Goal: Information Seeking & Learning: Find contact information

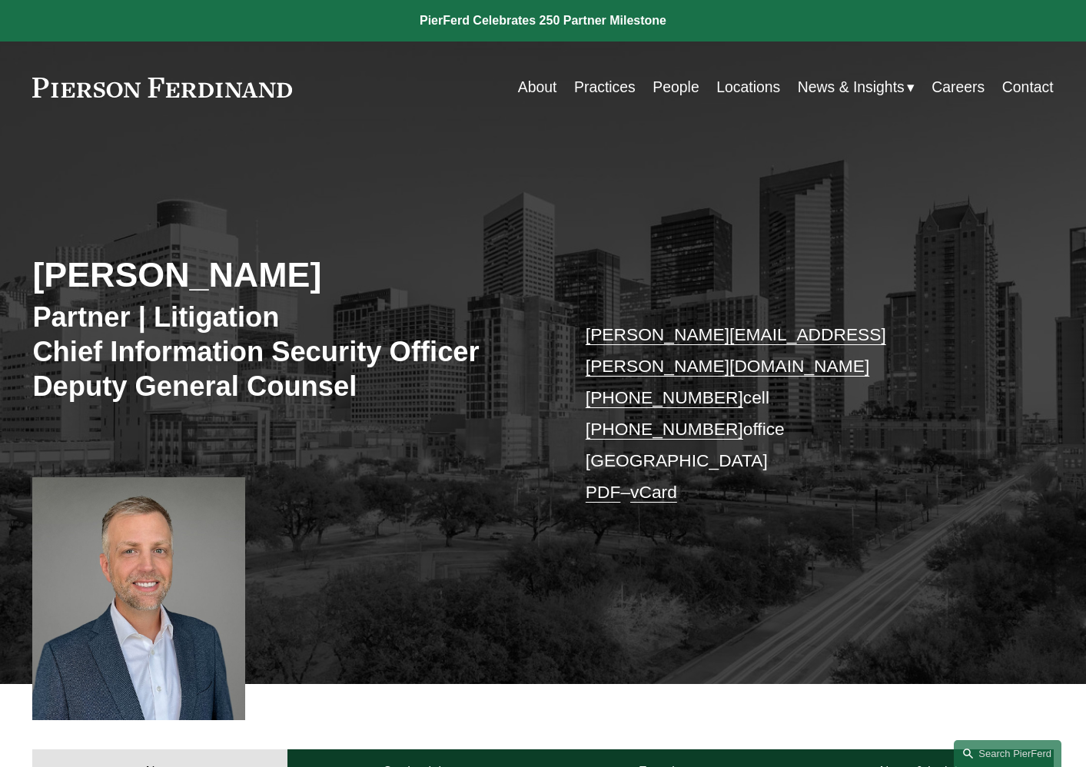
scroll to position [18, 0]
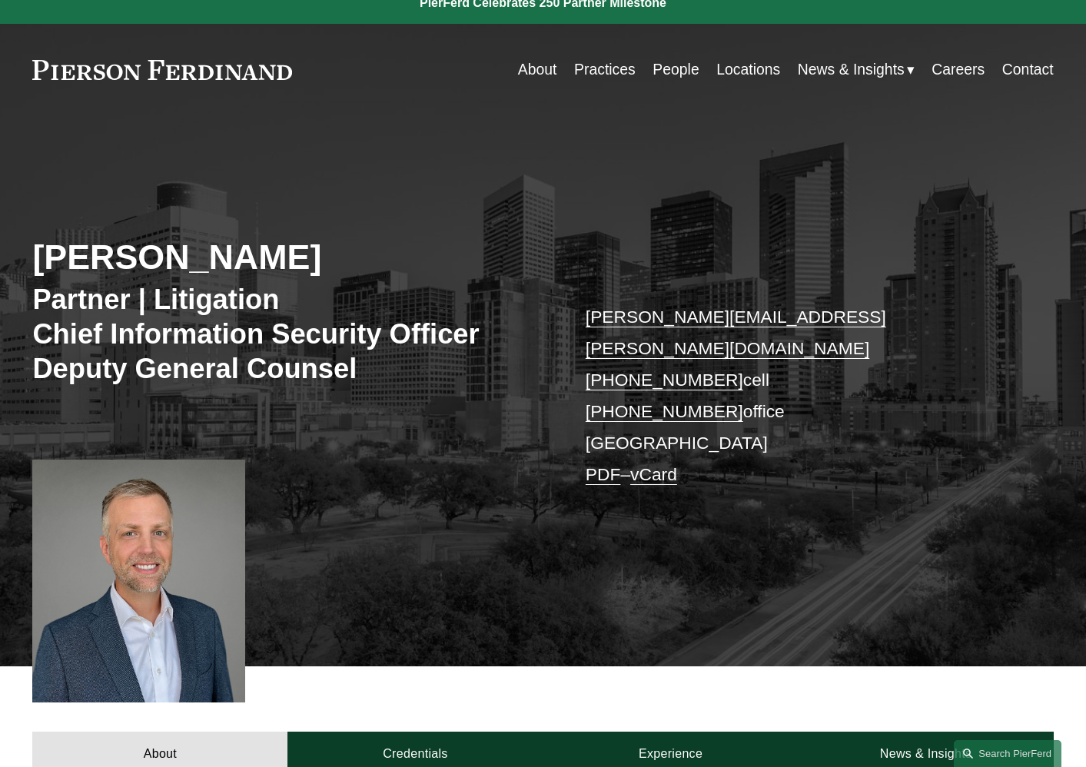
click at [732, 68] on link "Locations" at bounding box center [749, 70] width 64 height 30
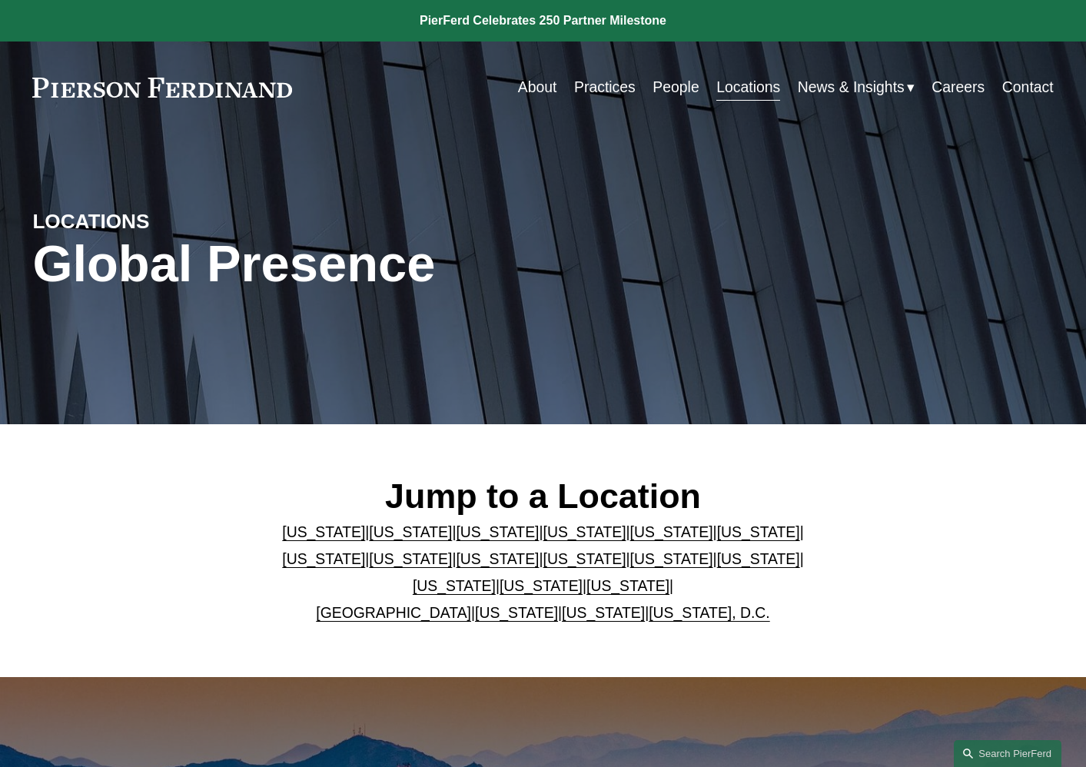
click at [411, 532] on link "[US_STATE]" at bounding box center [410, 532] width 83 height 17
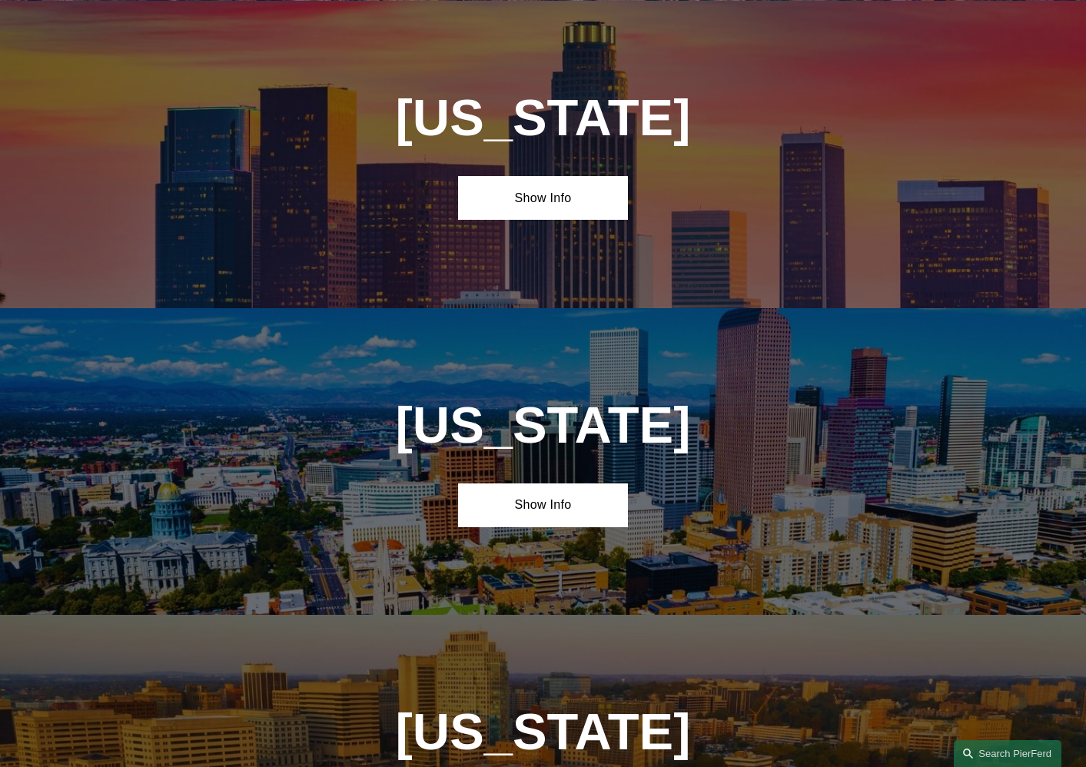
scroll to position [985, 0]
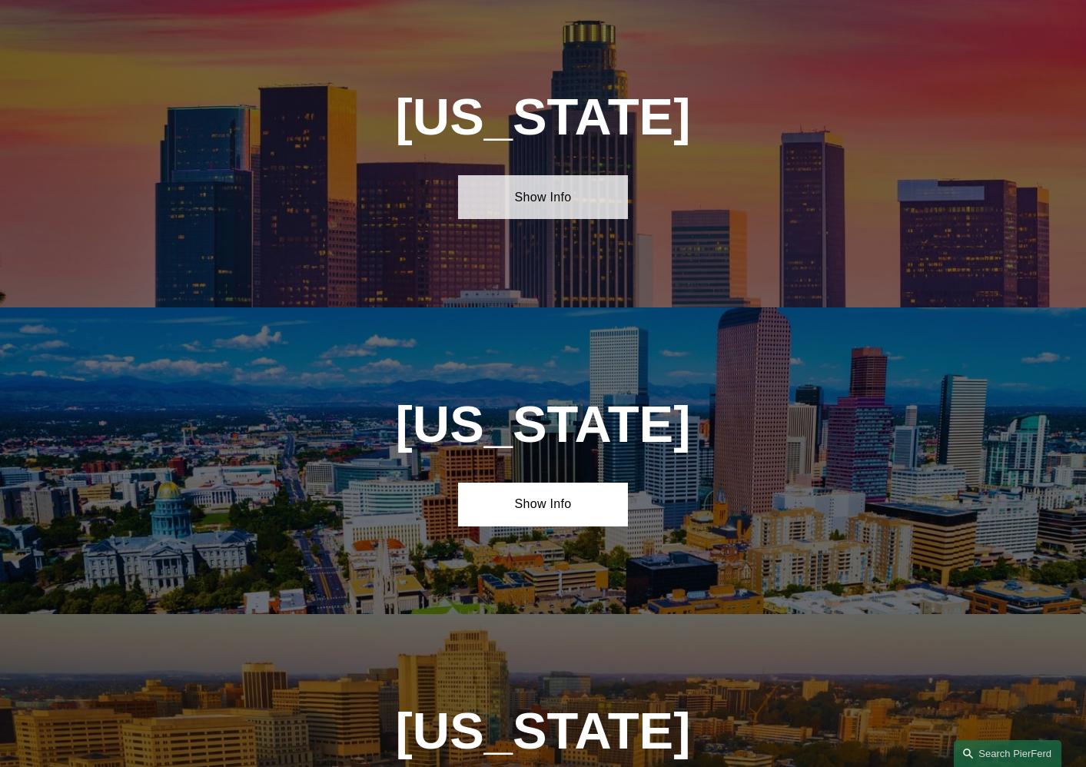
click at [548, 184] on link "Show Info" at bounding box center [543, 197] width 170 height 44
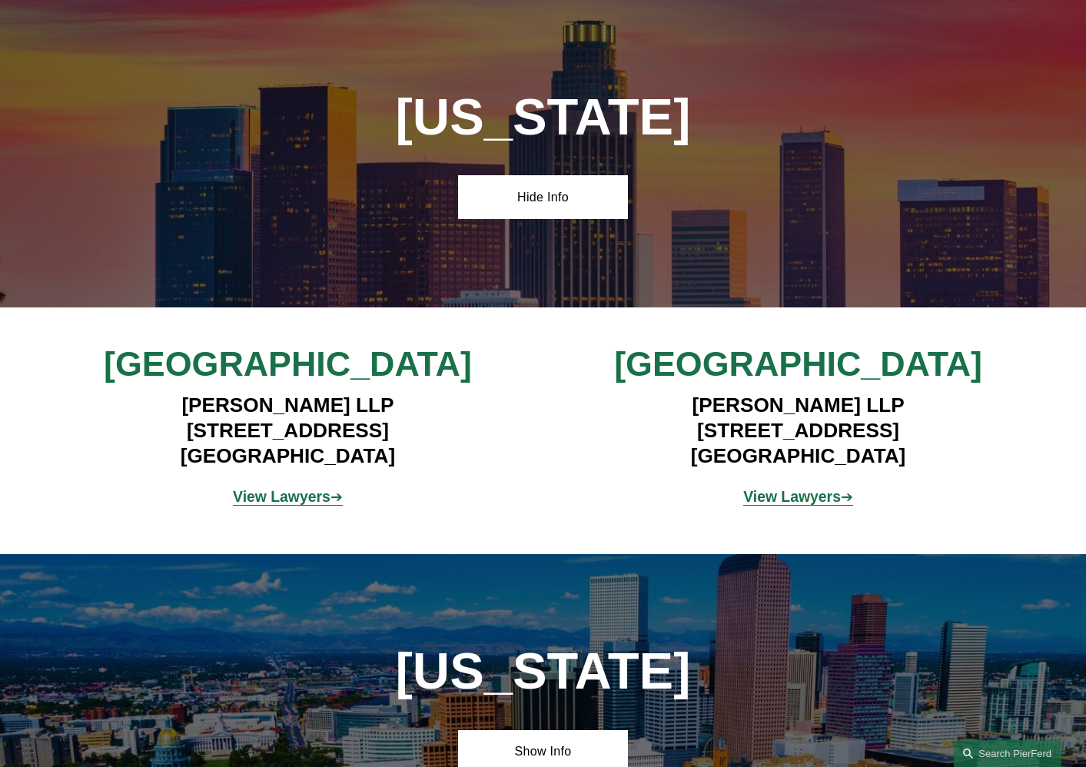
click at [314, 501] on strong "View Lawyers" at bounding box center [282, 496] width 98 height 17
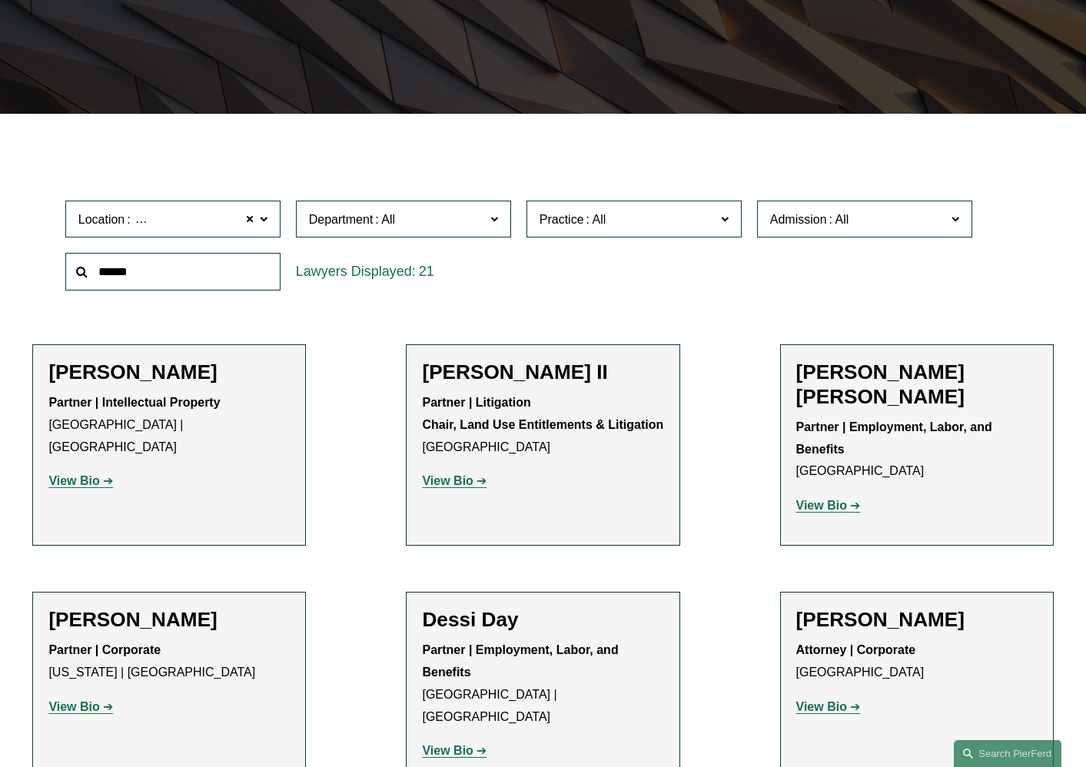
scroll to position [308, 0]
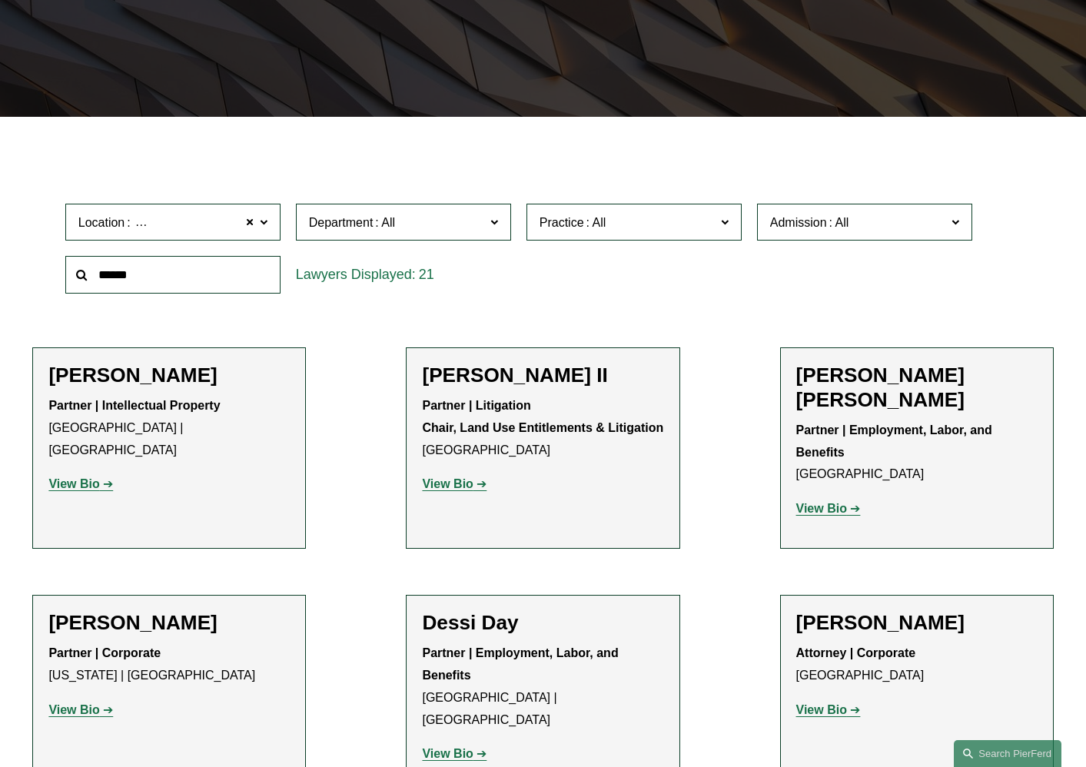
click at [670, 221] on span "Practice" at bounding box center [628, 222] width 176 height 21
click at [497, 225] on span at bounding box center [495, 221] width 8 height 20
click at [0, 0] on link "Litigation" at bounding box center [0, 0] width 0 height 0
click at [688, 235] on label "Practice" at bounding box center [634, 223] width 215 height 38
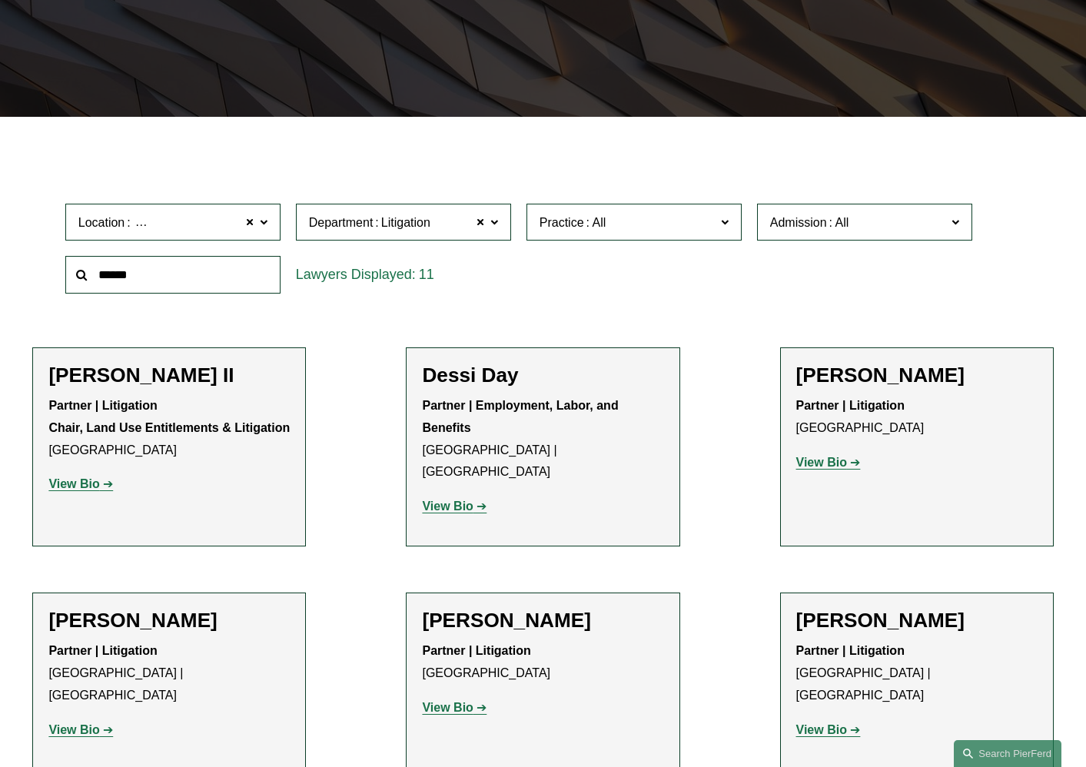
click at [903, 224] on span "Admission" at bounding box center [858, 222] width 176 height 21
click at [381, 435] on ul "Filter Location Los Angeles Los Angeles All Atlanta Austin Bellevue Boston Char…" at bounding box center [543, 684] width 1086 height 1069
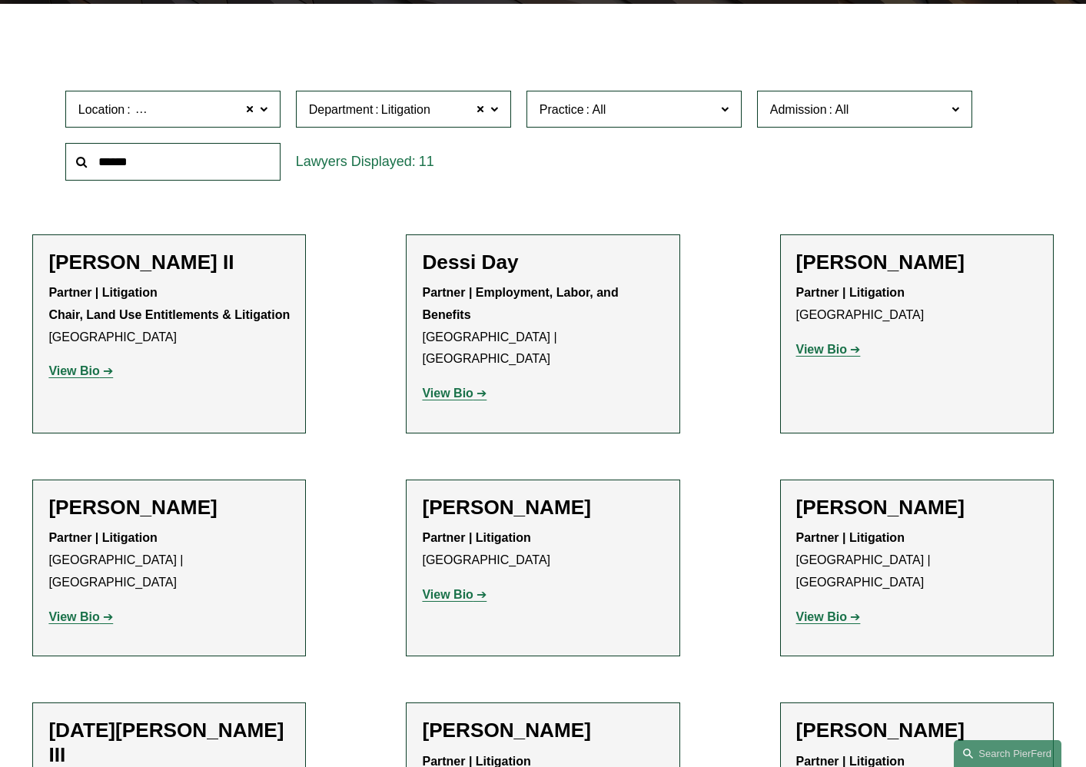
scroll to position [562, 0]
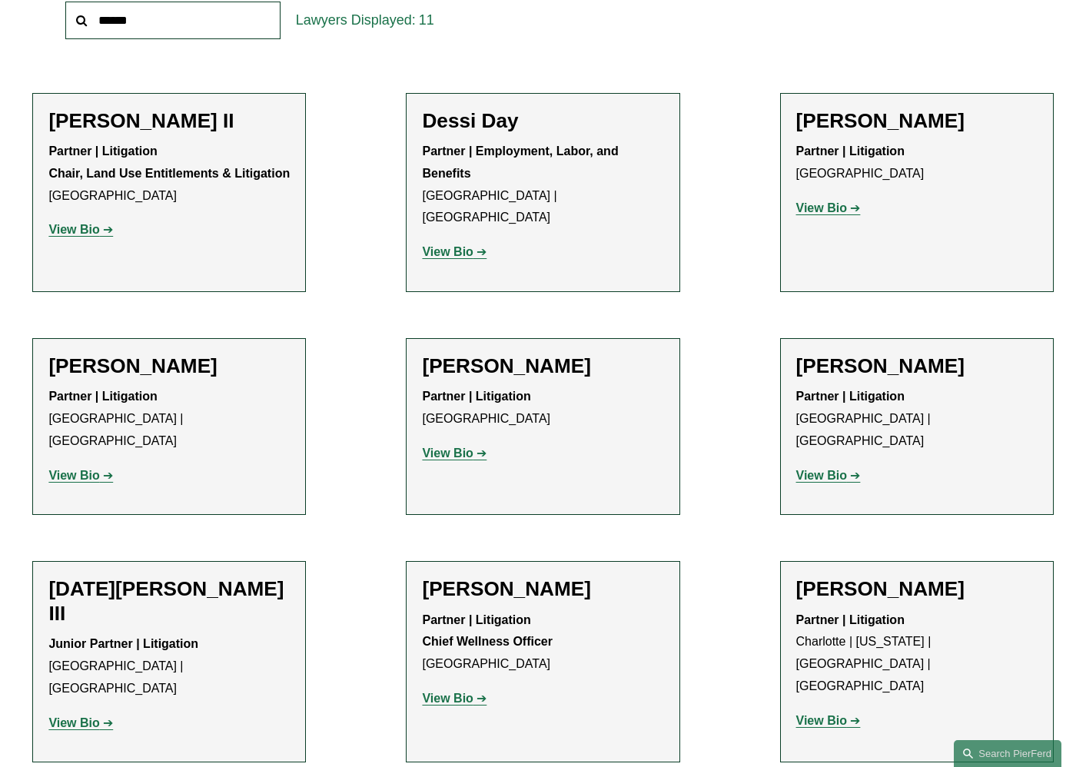
click at [347, 391] on ul "Filter Location Los Angeles Los Angeles All Atlanta Austin Bellevue Boston Char…" at bounding box center [543, 429] width 1086 height 1069
click at [347, 96] on ul "Filter Location Los Angeles Los Angeles All Atlanta Austin Bellevue Boston Char…" at bounding box center [543, 429] width 1086 height 1069
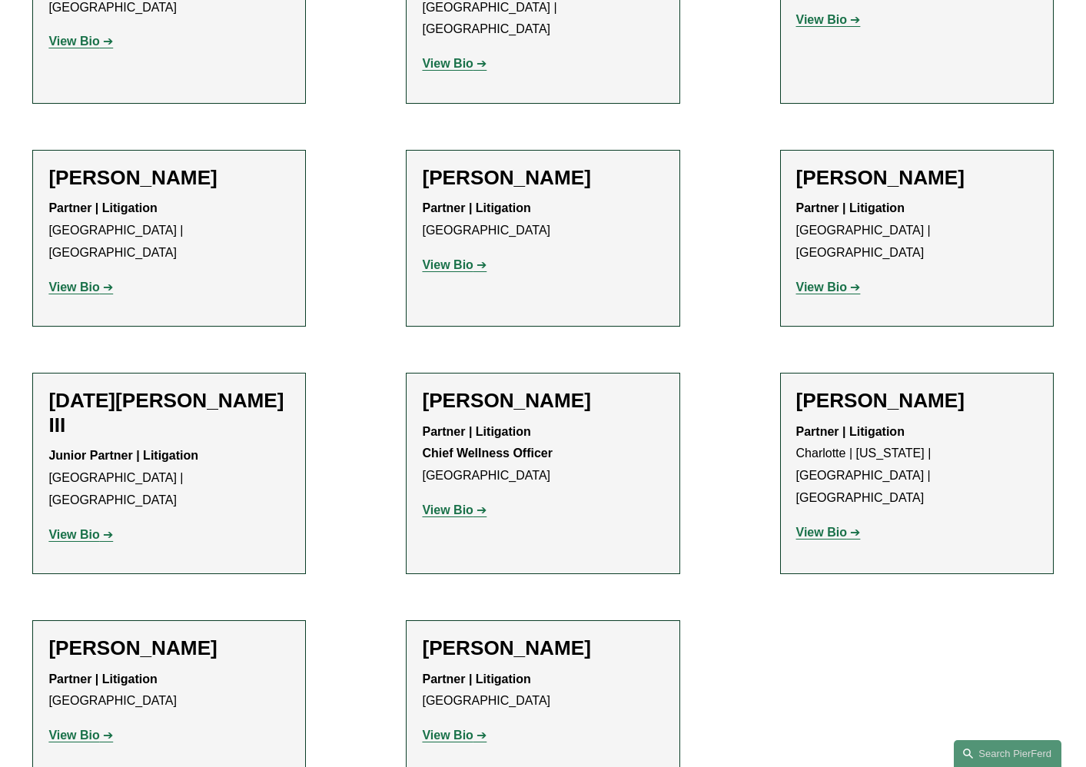
scroll to position [492, 0]
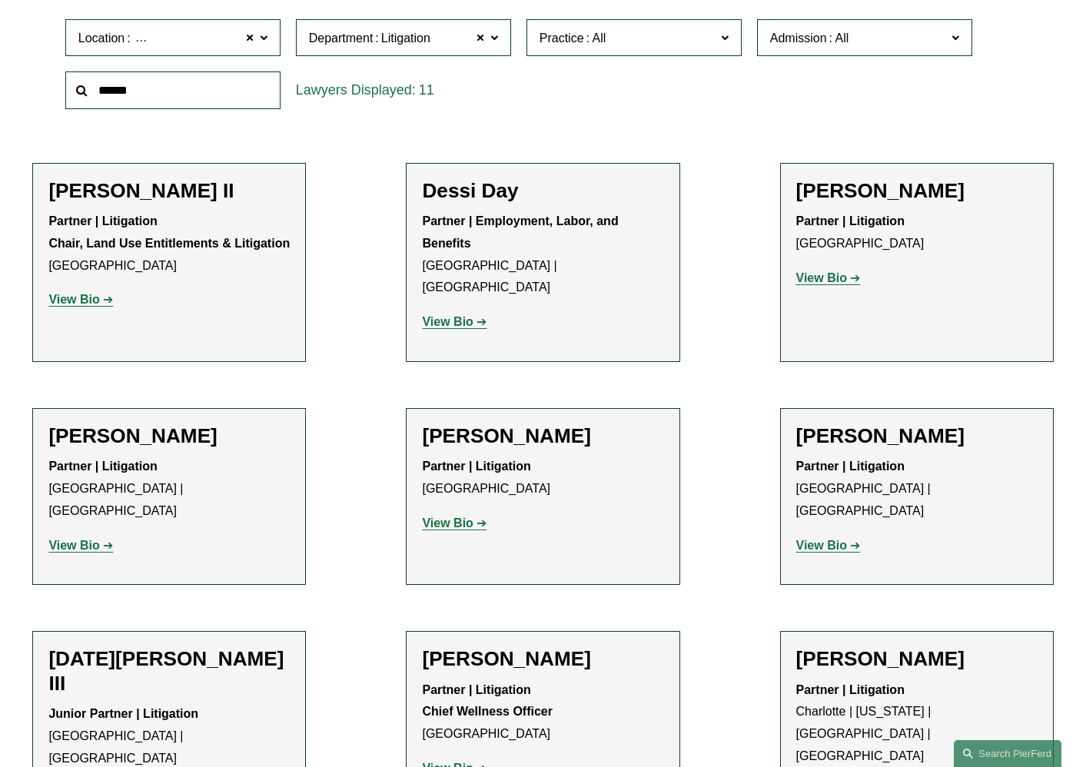
click at [414, 116] on div "11" at bounding box center [403, 90] width 231 height 53
click at [366, 224] on ul "Filter Location Los Angeles Los Angeles All Atlanta Austin Bellevue Boston Char…" at bounding box center [543, 499] width 1086 height 1069
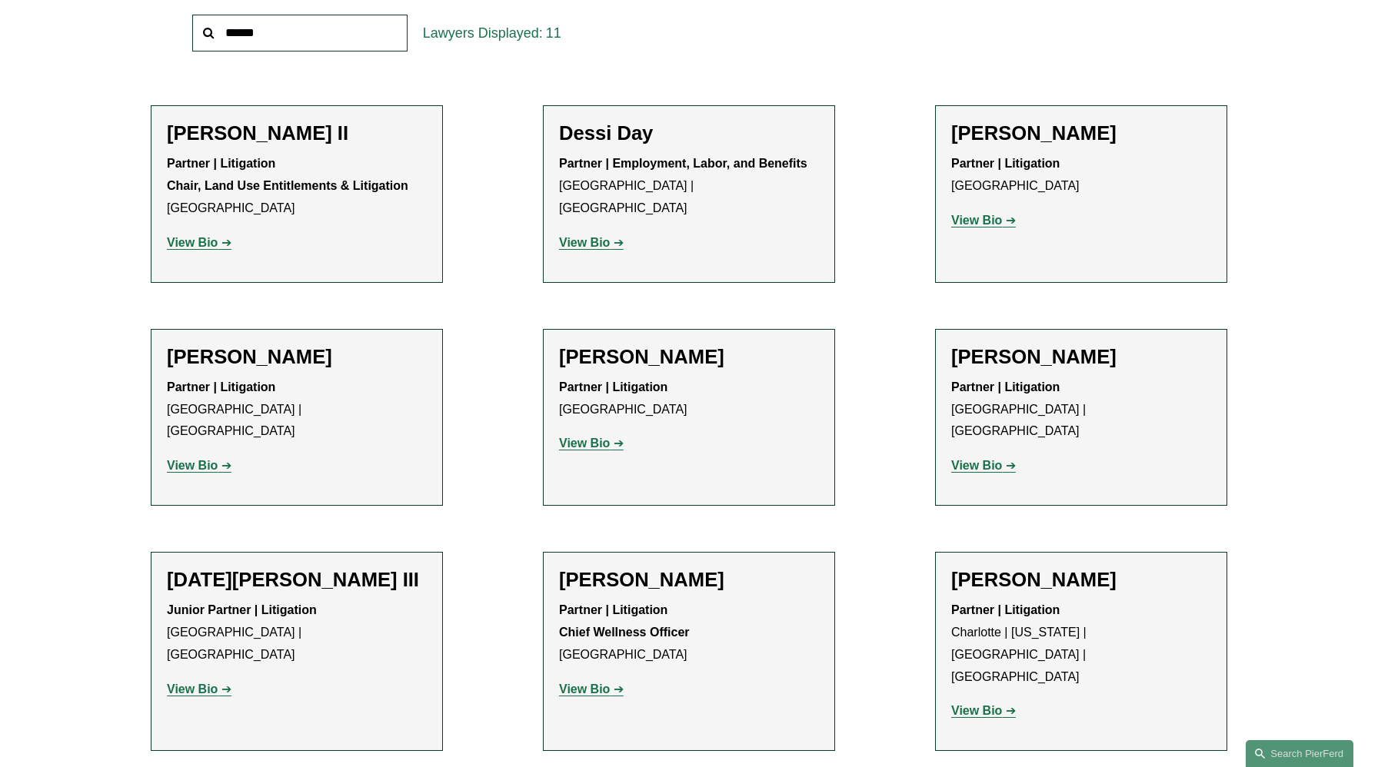
scroll to position [588, 0]
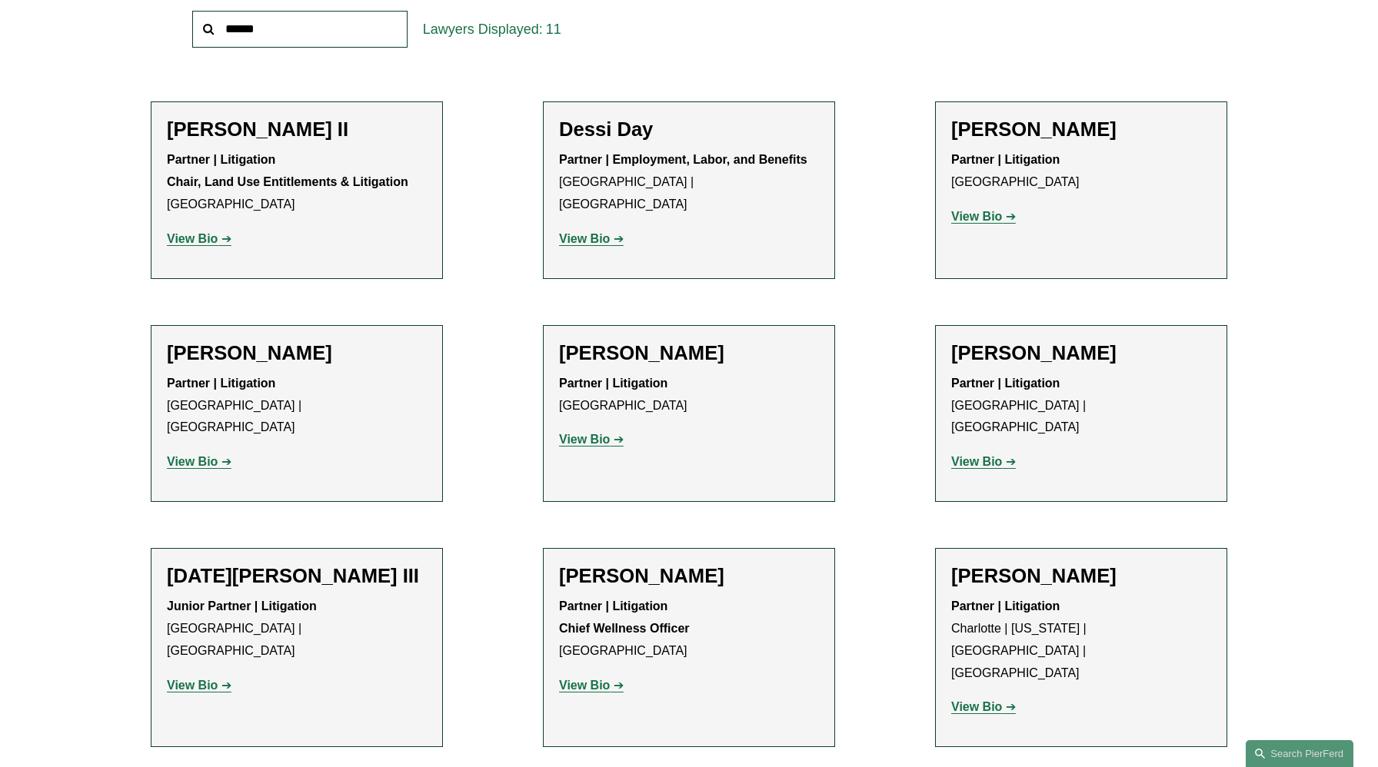
click at [491, 135] on ul "Filter Location Los Angeles Los Angeles All Atlanta Austin Bellevue Boston Char…" at bounding box center [689, 426] width 1160 height 1045
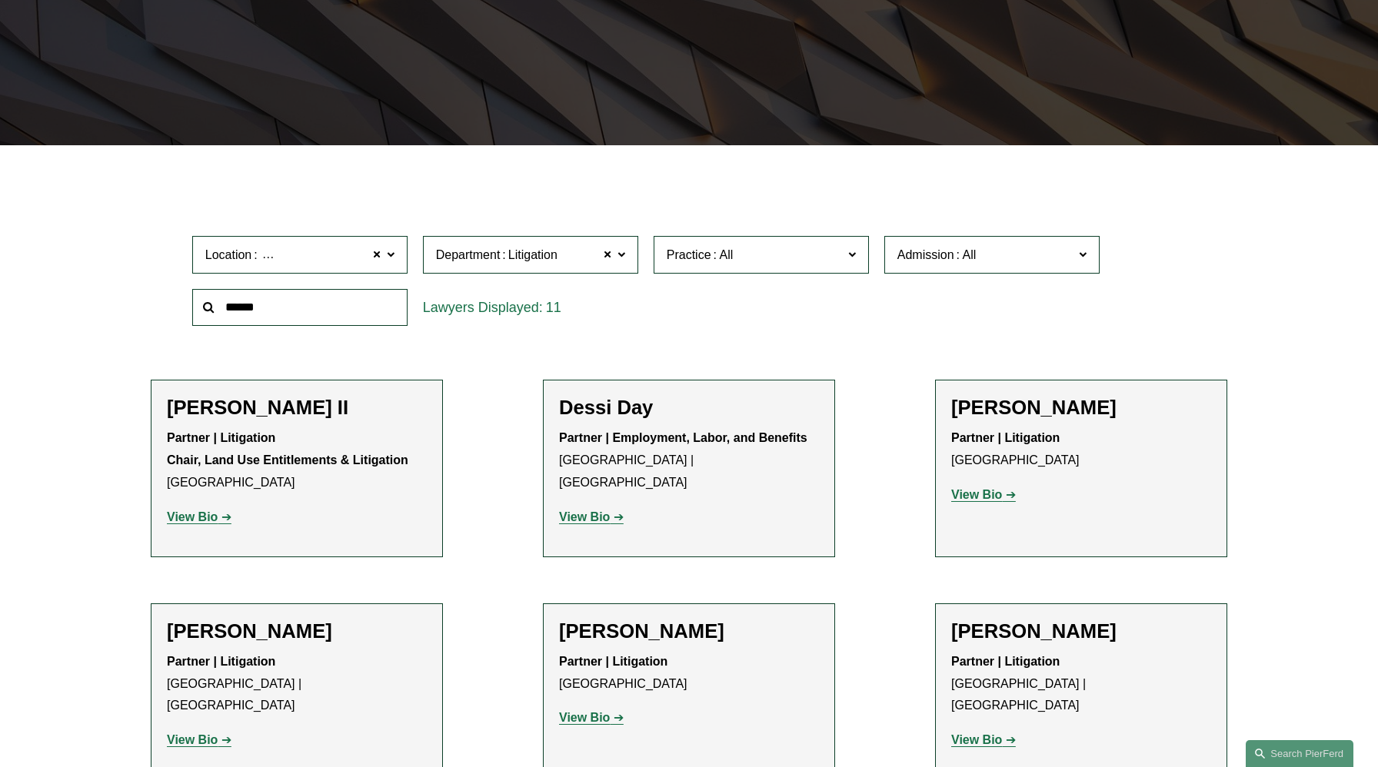
scroll to position [157, 0]
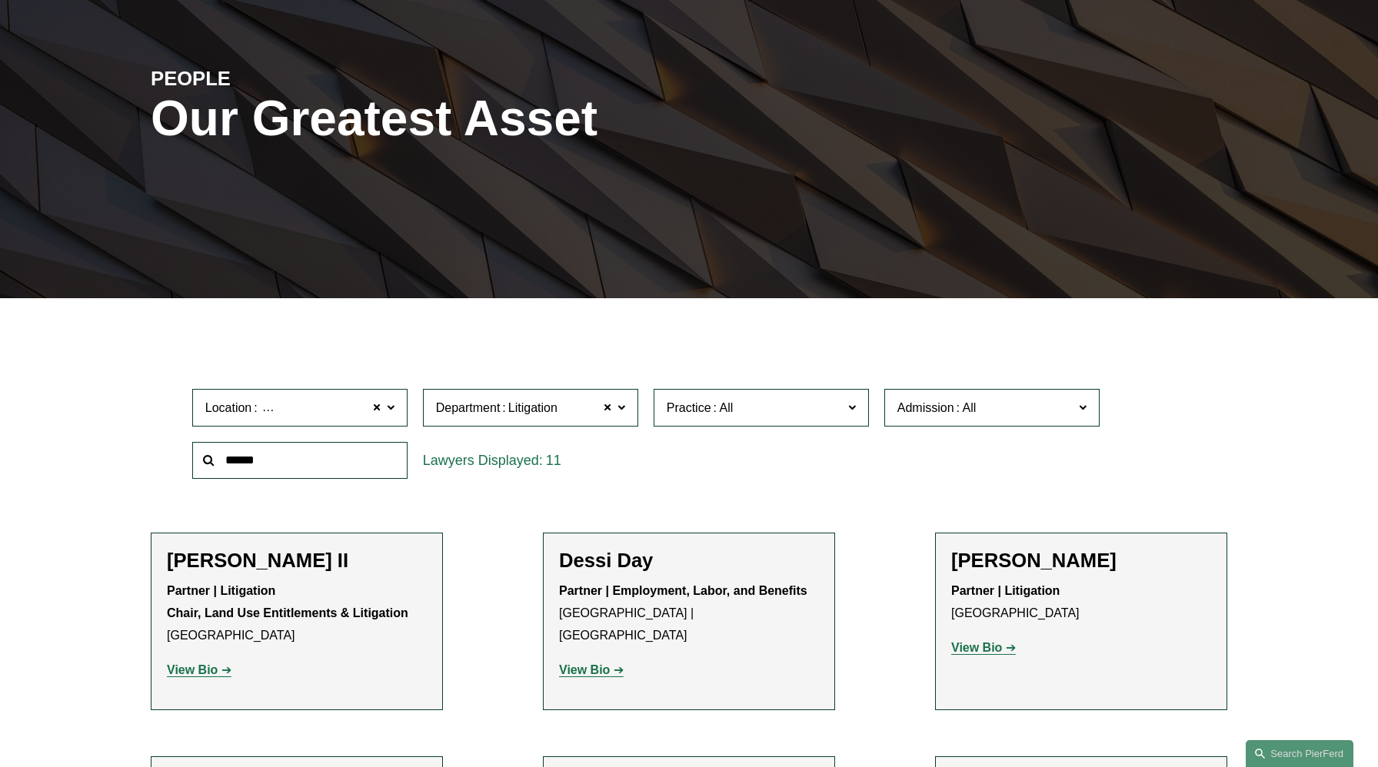
click at [393, 408] on span at bounding box center [391, 407] width 8 height 20
click at [0, 0] on link "[GEOGRAPHIC_DATA]" at bounding box center [0, 0] width 0 height 0
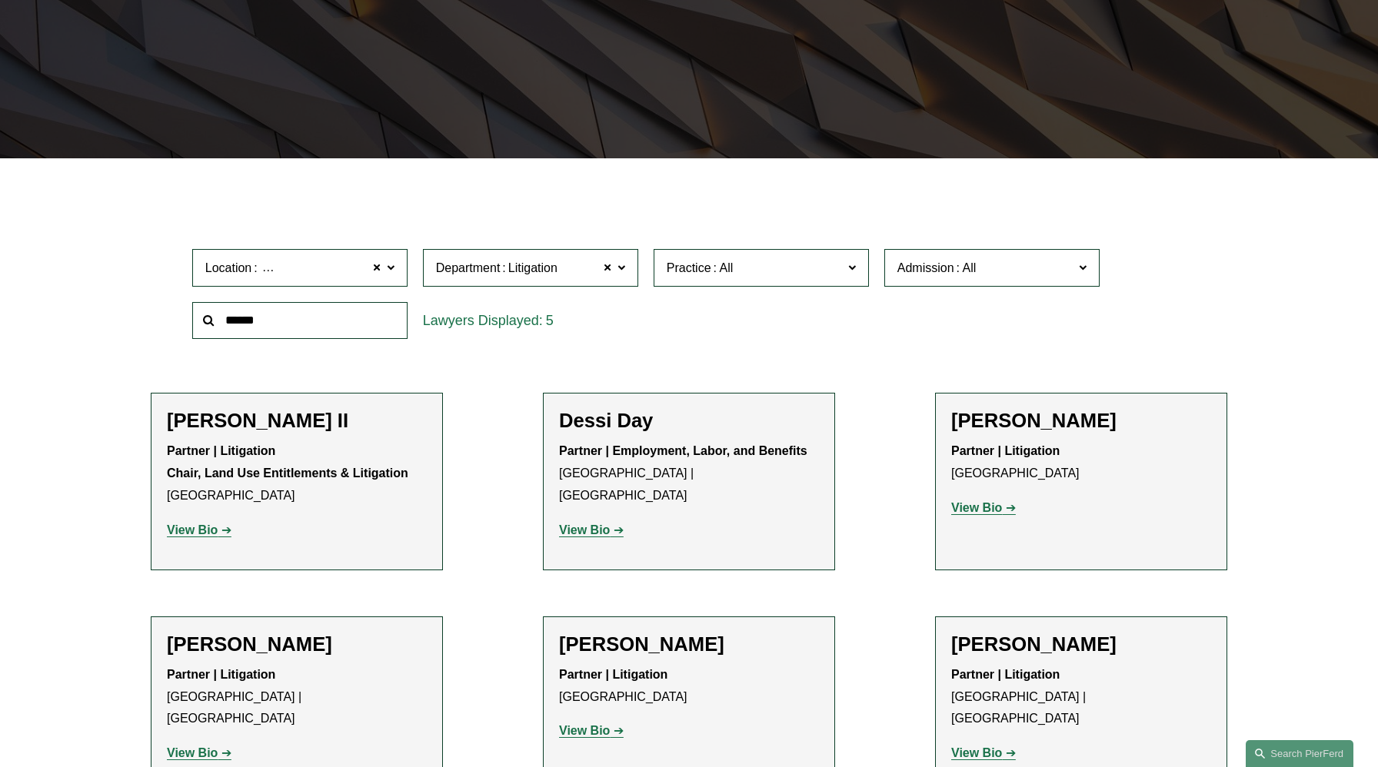
scroll to position [300, 0]
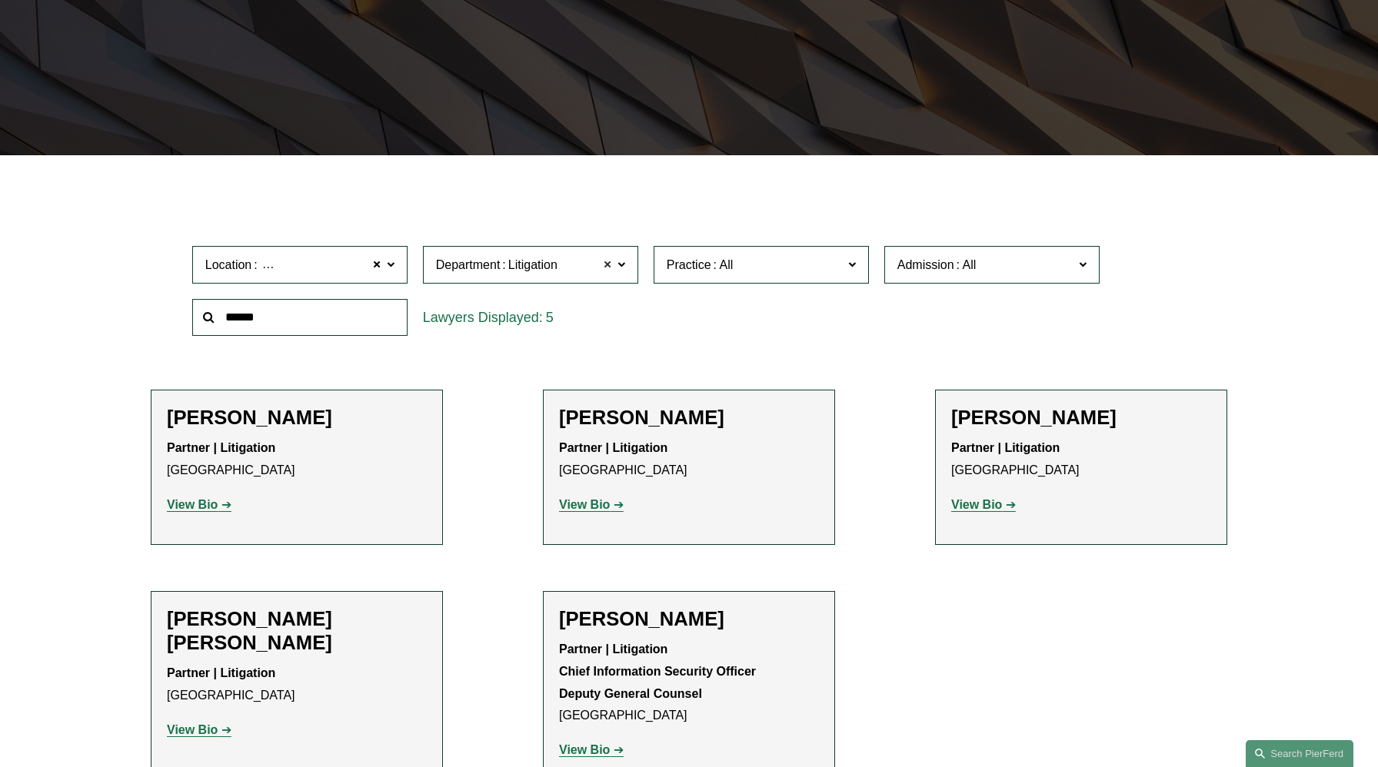
click at [608, 267] on span at bounding box center [607, 265] width 9 height 20
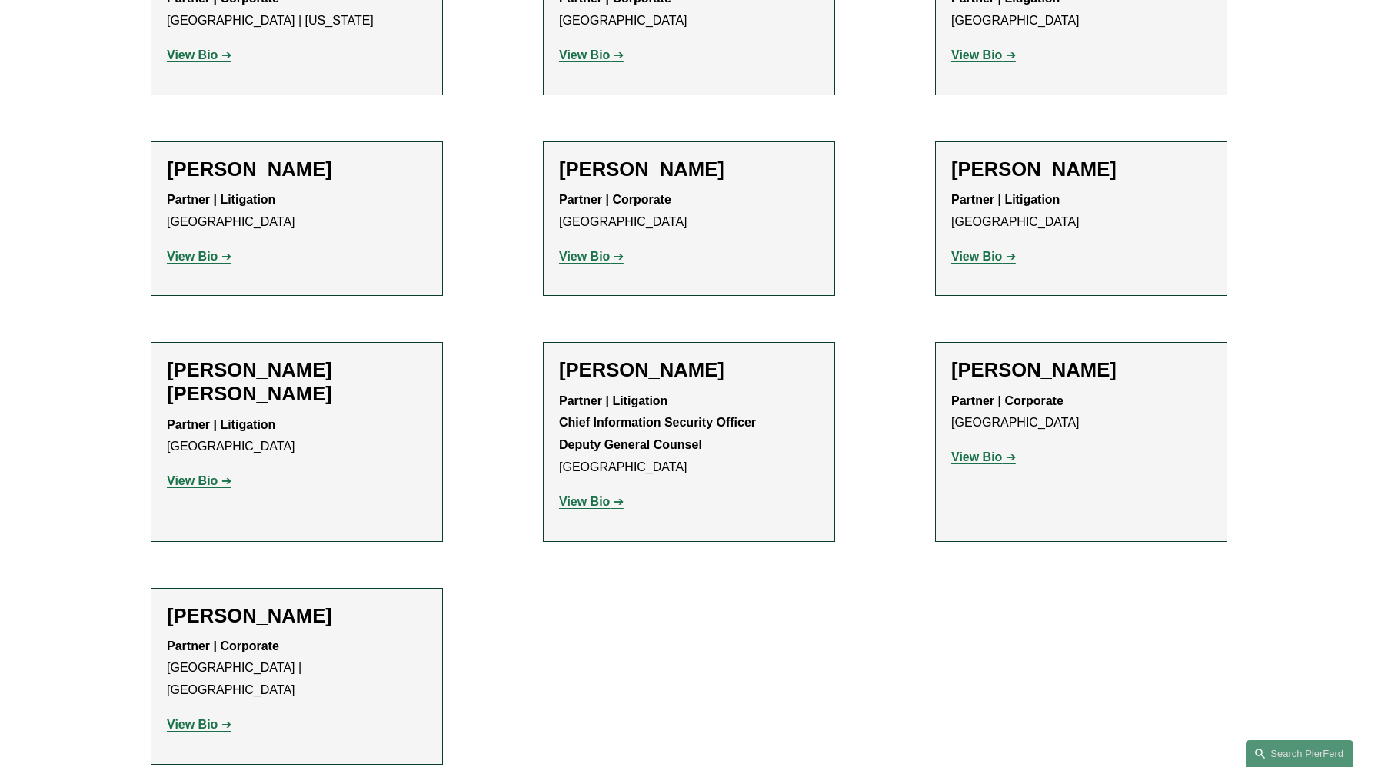
scroll to position [750, 0]
